Goal: Find specific page/section

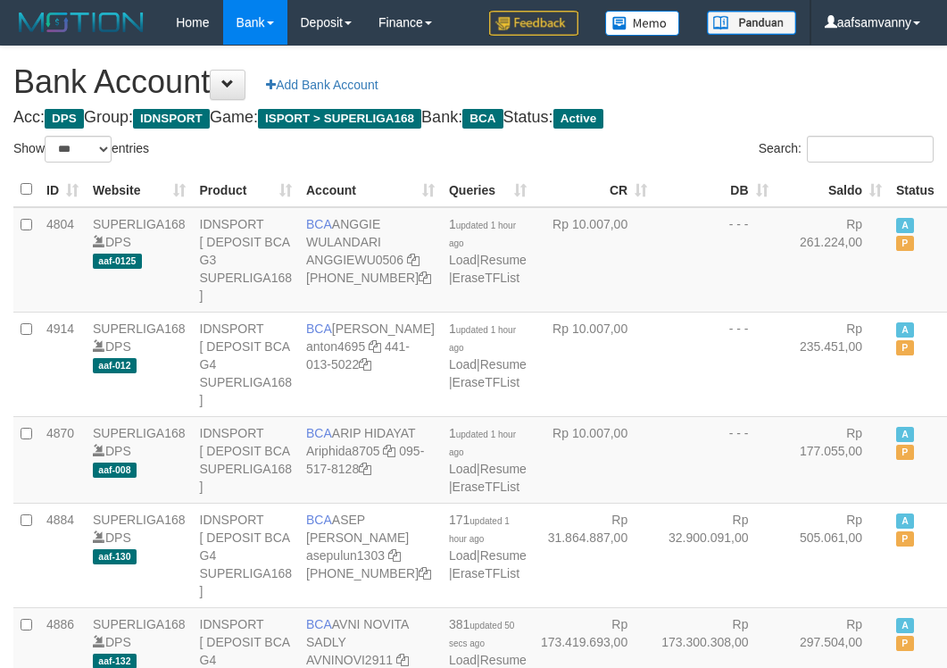
select select "***"
click at [735, 118] on h4 "Acc: DPS Group: IDNSPORT Game: ISPORT > SUPERLIGA168 Bank: BCA Status: Active" at bounding box center [473, 118] width 920 height 18
